Goal: Navigation & Orientation: Find specific page/section

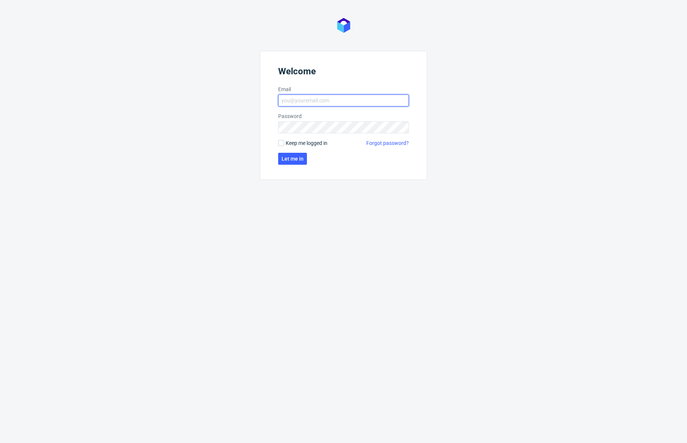
click at [338, 105] on input "Email" at bounding box center [343, 101] width 131 height 12
type input "dev@zapakuj.to"
click button "Let me in" at bounding box center [292, 159] width 29 height 12
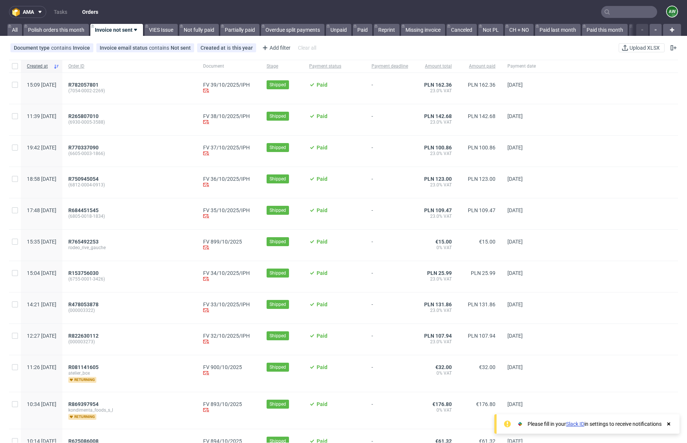
click at [668, 423] on use at bounding box center [669, 423] width 3 height 3
click at [55, 30] on link "Polish orders this month" at bounding box center [56, 30] width 65 height 12
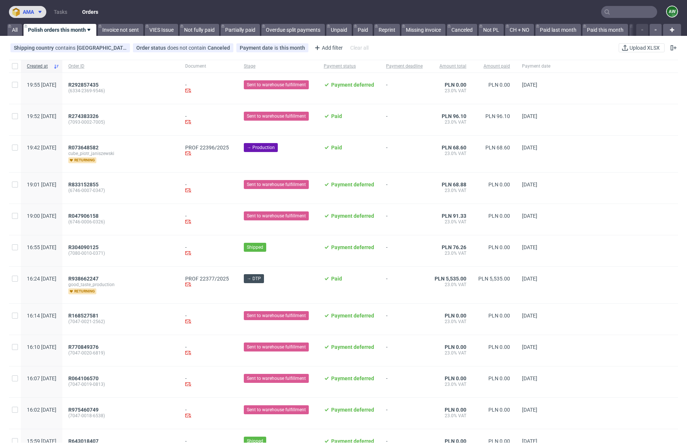
click at [11, 10] on button "ama" at bounding box center [27, 12] width 37 height 12
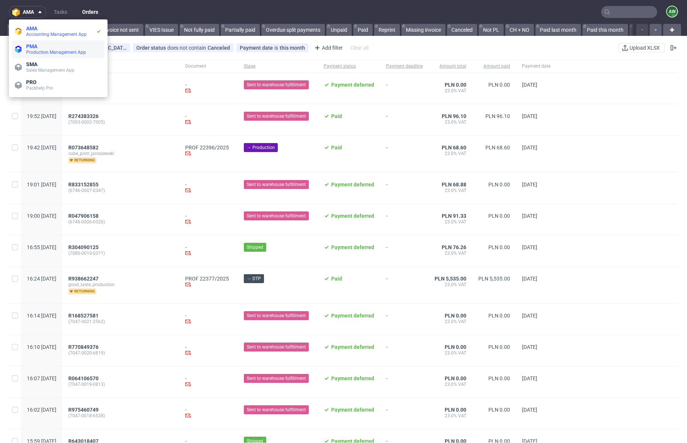
click at [35, 50] on span "Production Management App" at bounding box center [56, 52] width 60 height 5
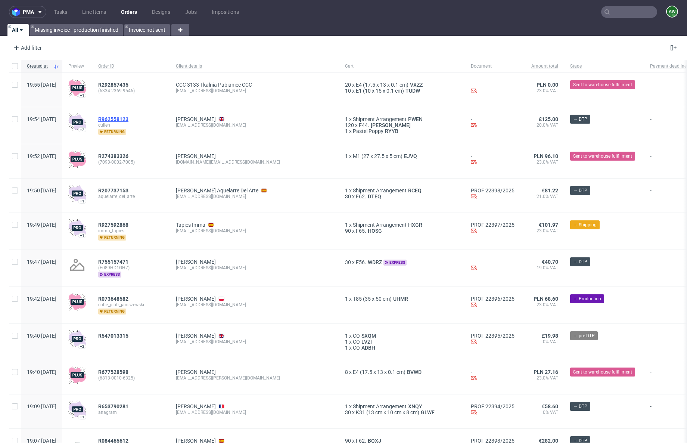
click at [129, 119] on span "R962558123" at bounding box center [113, 119] width 30 height 6
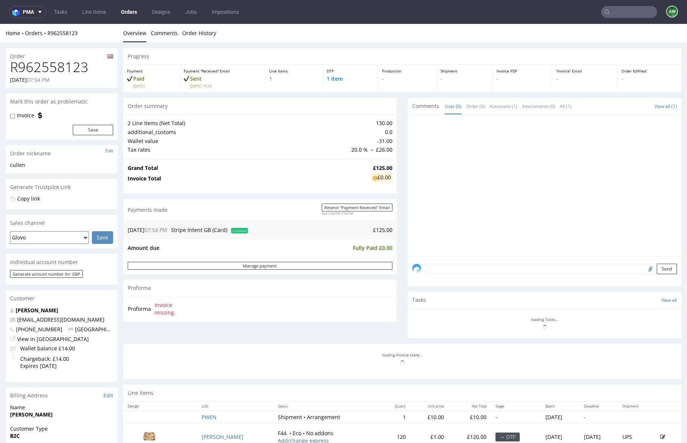
drag, startPoint x: 232, startPoint y: 150, endPoint x: 227, endPoint y: 150, distance: 5.6
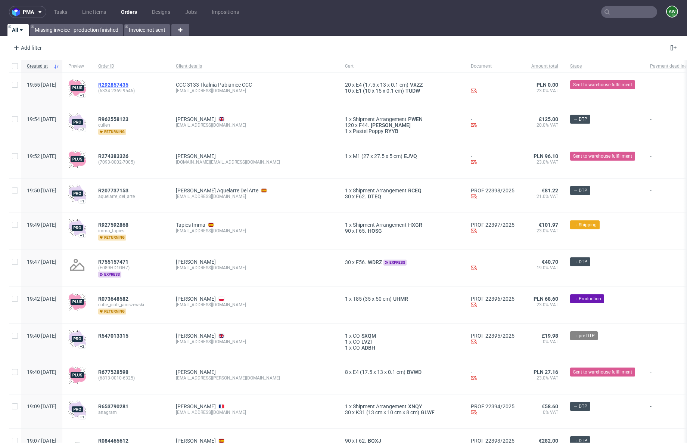
click at [129, 84] on span "R292857435" at bounding box center [113, 85] width 30 height 6
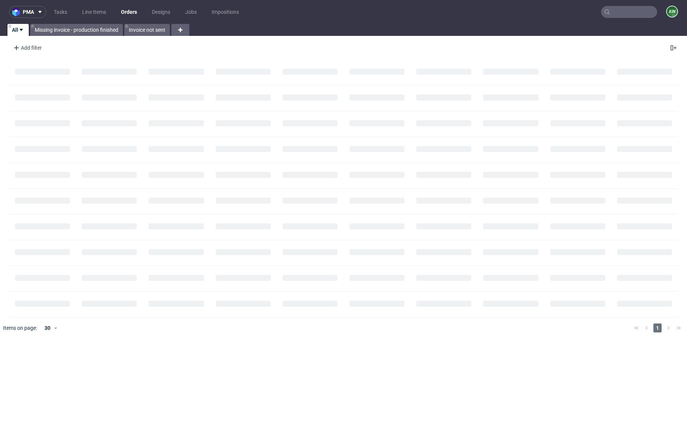
scroll to position [0, 0]
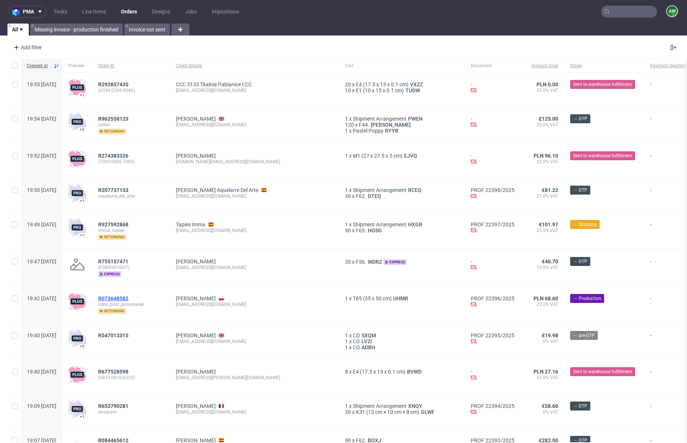
click at [129, 300] on span "R073648582" at bounding box center [113, 298] width 30 height 6
click at [95, 12] on link "Line Items" at bounding box center [94, 12] width 33 height 12
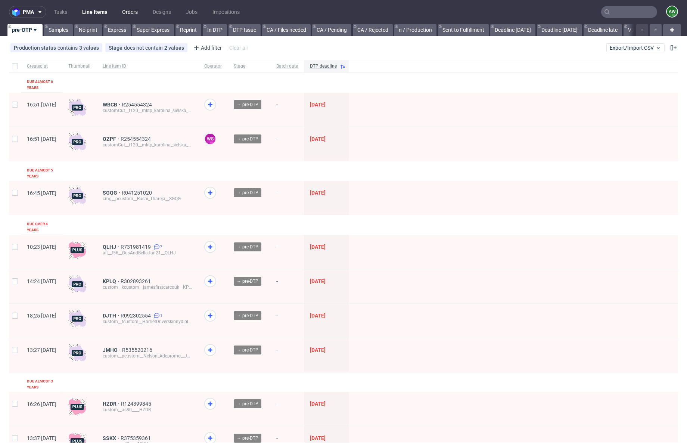
click at [129, 13] on link "Orders" at bounding box center [130, 12] width 25 height 12
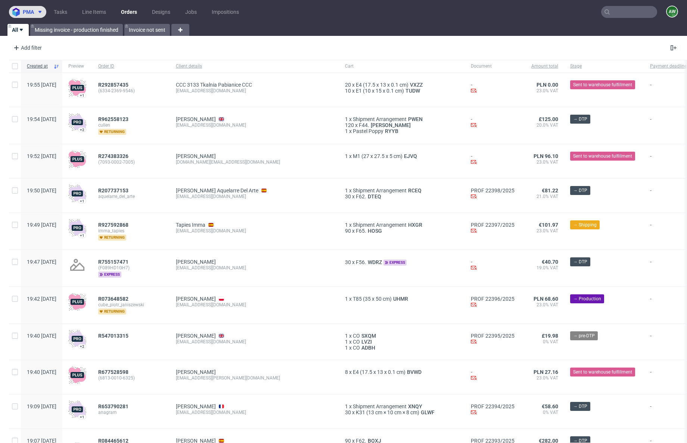
click at [37, 12] on icon at bounding box center [40, 12] width 6 height 6
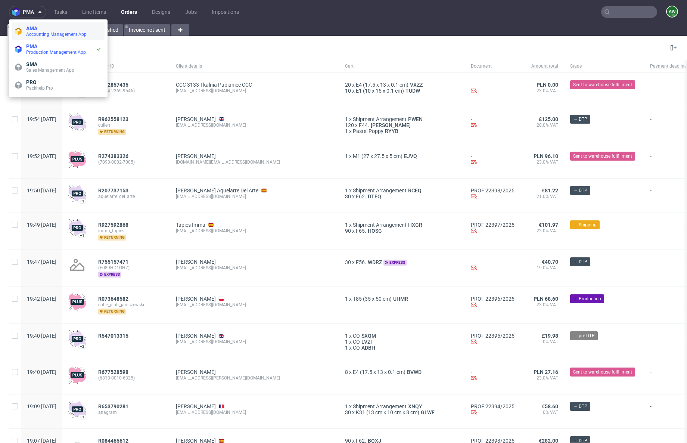
click at [51, 32] on span "Accounting Management App" at bounding box center [56, 34] width 61 height 5
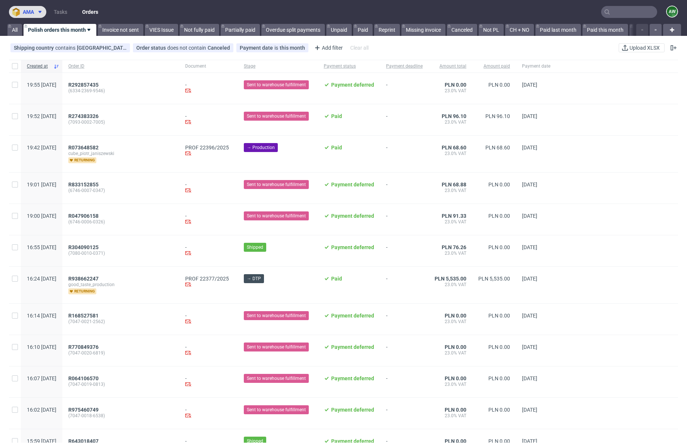
click at [34, 14] on span "ama" at bounding box center [28, 11] width 11 height 5
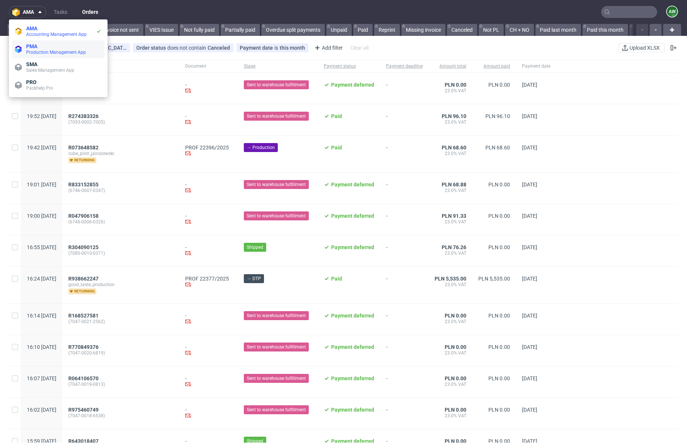
click at [43, 46] on span "PMA" at bounding box center [63, 46] width 75 height 6
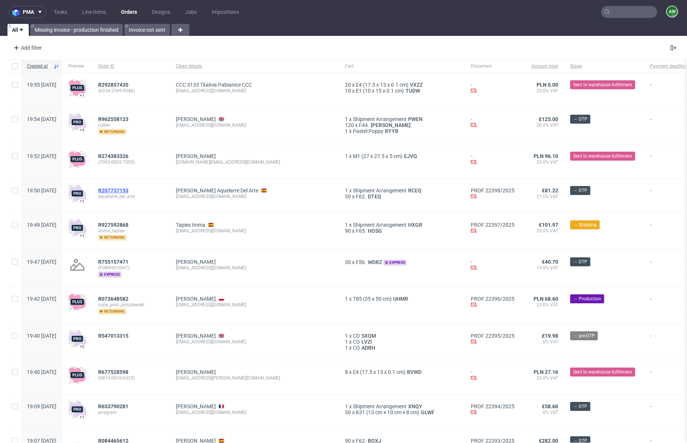
click at [129, 192] on span "R207737153" at bounding box center [113, 191] width 30 height 6
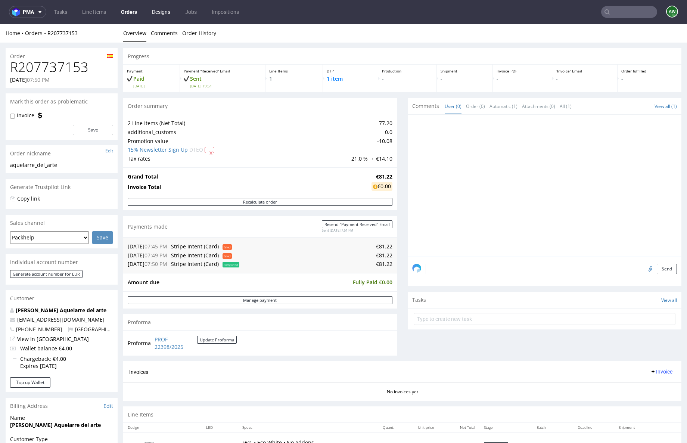
click at [159, 13] on link "Designs" at bounding box center [161, 12] width 27 height 12
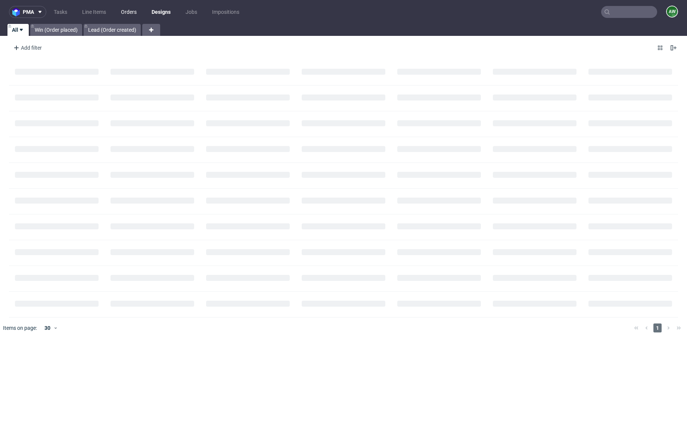
click at [131, 10] on link "Orders" at bounding box center [129, 12] width 25 height 12
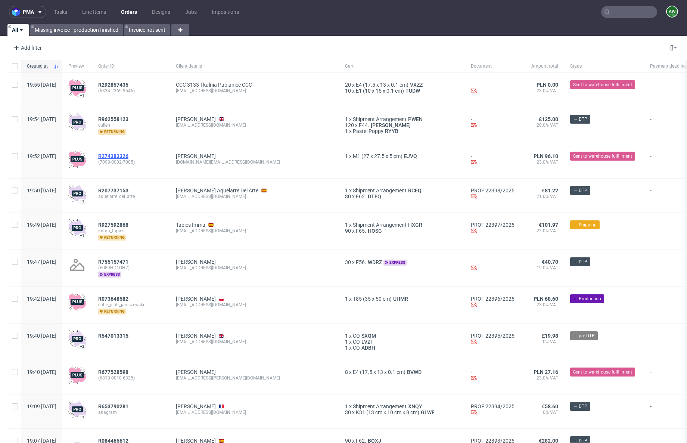
click at [129, 157] on span "R274383326" at bounding box center [113, 156] width 30 height 6
click at [129, 83] on span "R292857435" at bounding box center [113, 85] width 30 height 6
click at [130, 368] on div "R677528598 (6813-0010-6325)" at bounding box center [131, 377] width 78 height 34
click at [129, 371] on span "R677528598" at bounding box center [113, 372] width 30 height 6
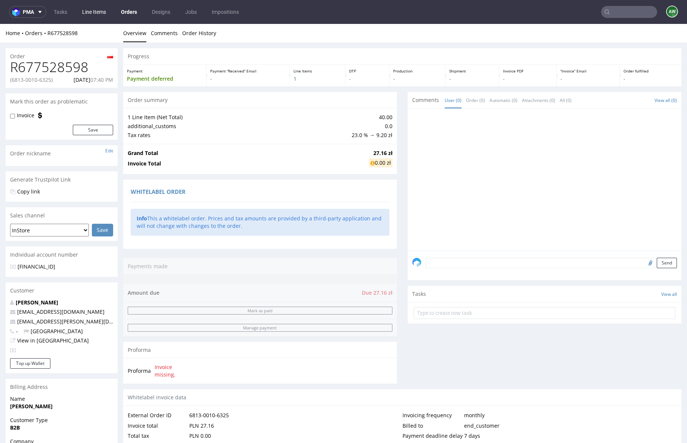
click at [99, 13] on link "Line Items" at bounding box center [94, 12] width 33 height 12
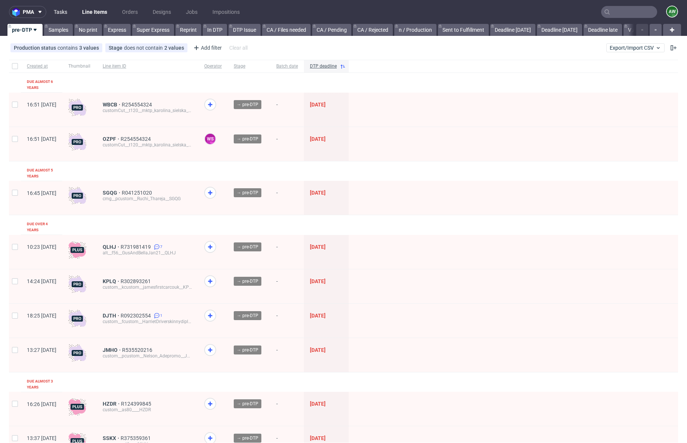
click at [61, 12] on link "Tasks" at bounding box center [60, 12] width 22 height 12
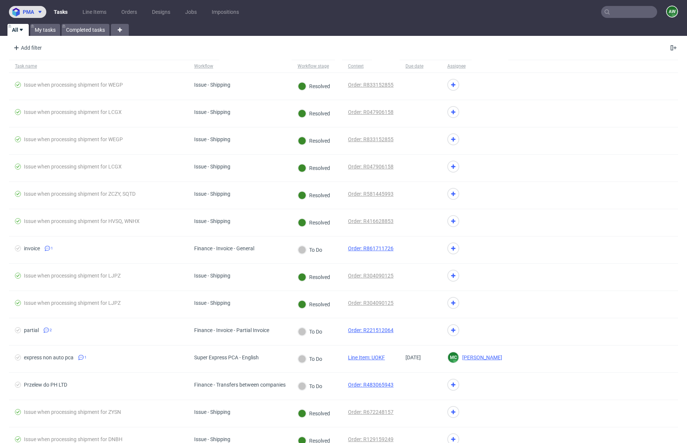
click at [27, 12] on span "pma" at bounding box center [28, 11] width 11 height 5
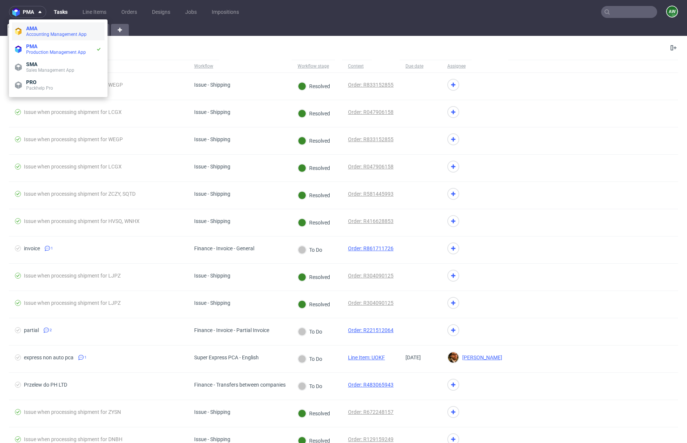
click at [38, 29] on span "AMA" at bounding box center [63, 28] width 75 height 6
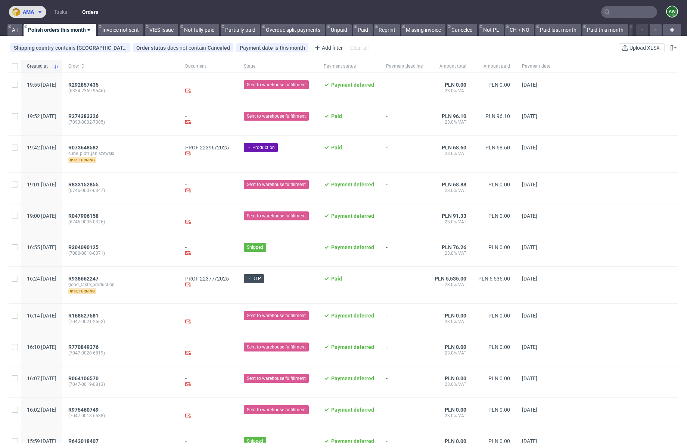
click at [36, 10] on span at bounding box center [38, 12] width 9 height 6
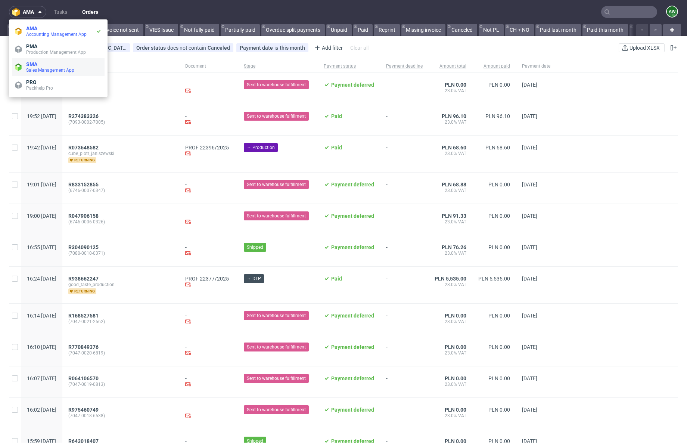
click at [43, 64] on span "SMA" at bounding box center [63, 64] width 75 height 6
